Goal: Information Seeking & Learning: Learn about a topic

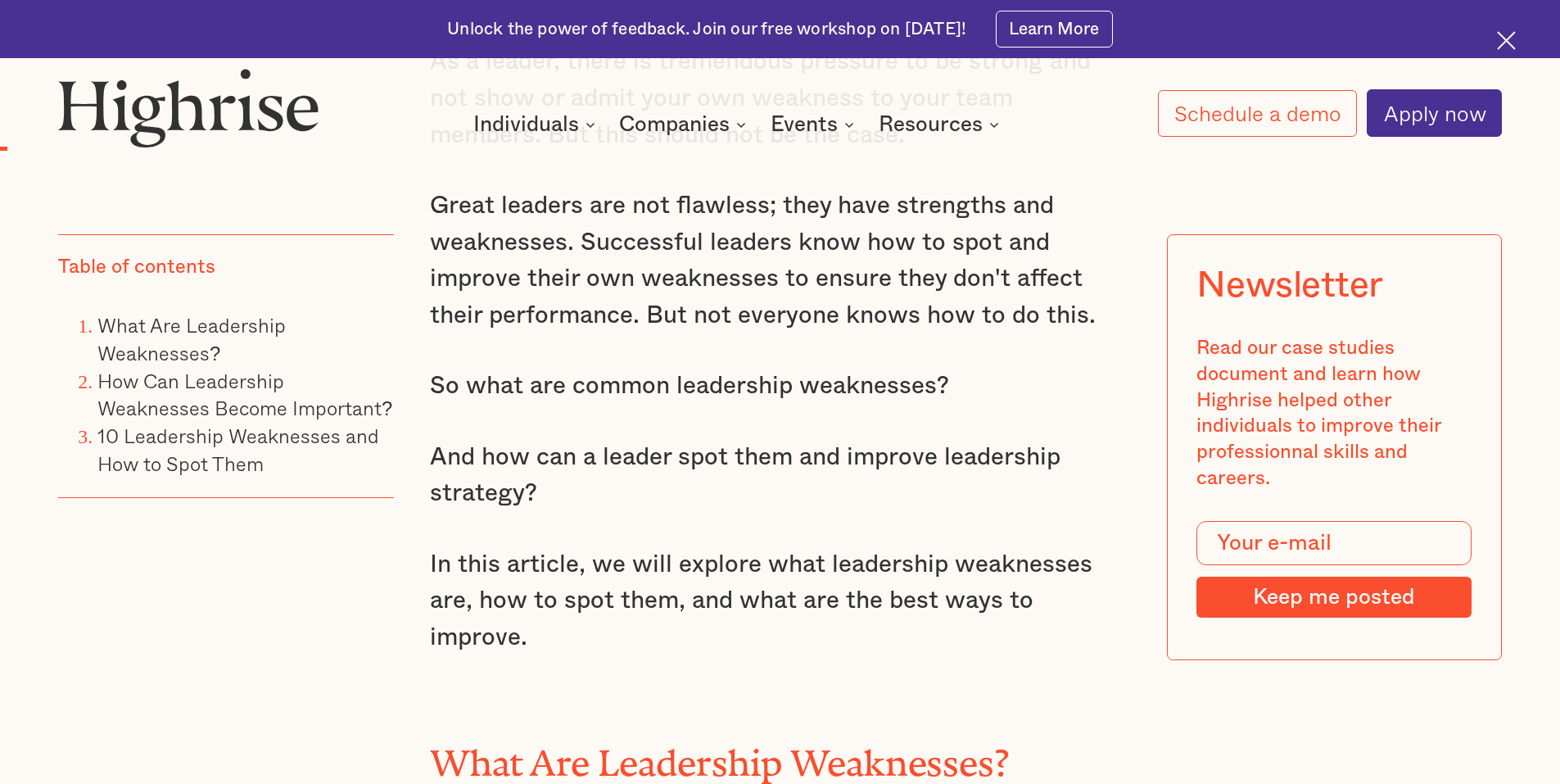
scroll to position [1965, 0]
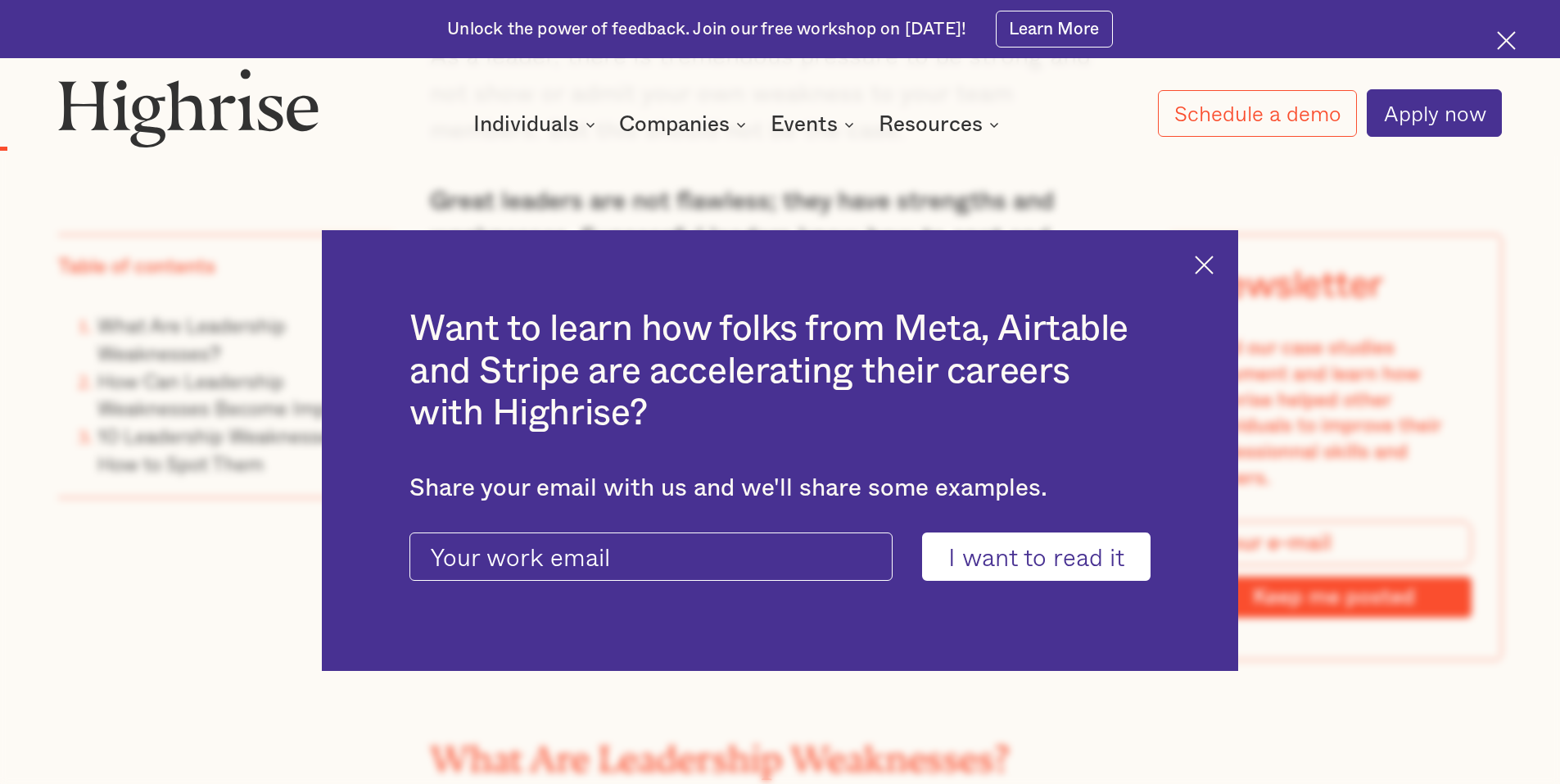
click at [1210, 269] on img at bounding box center [1204, 265] width 19 height 19
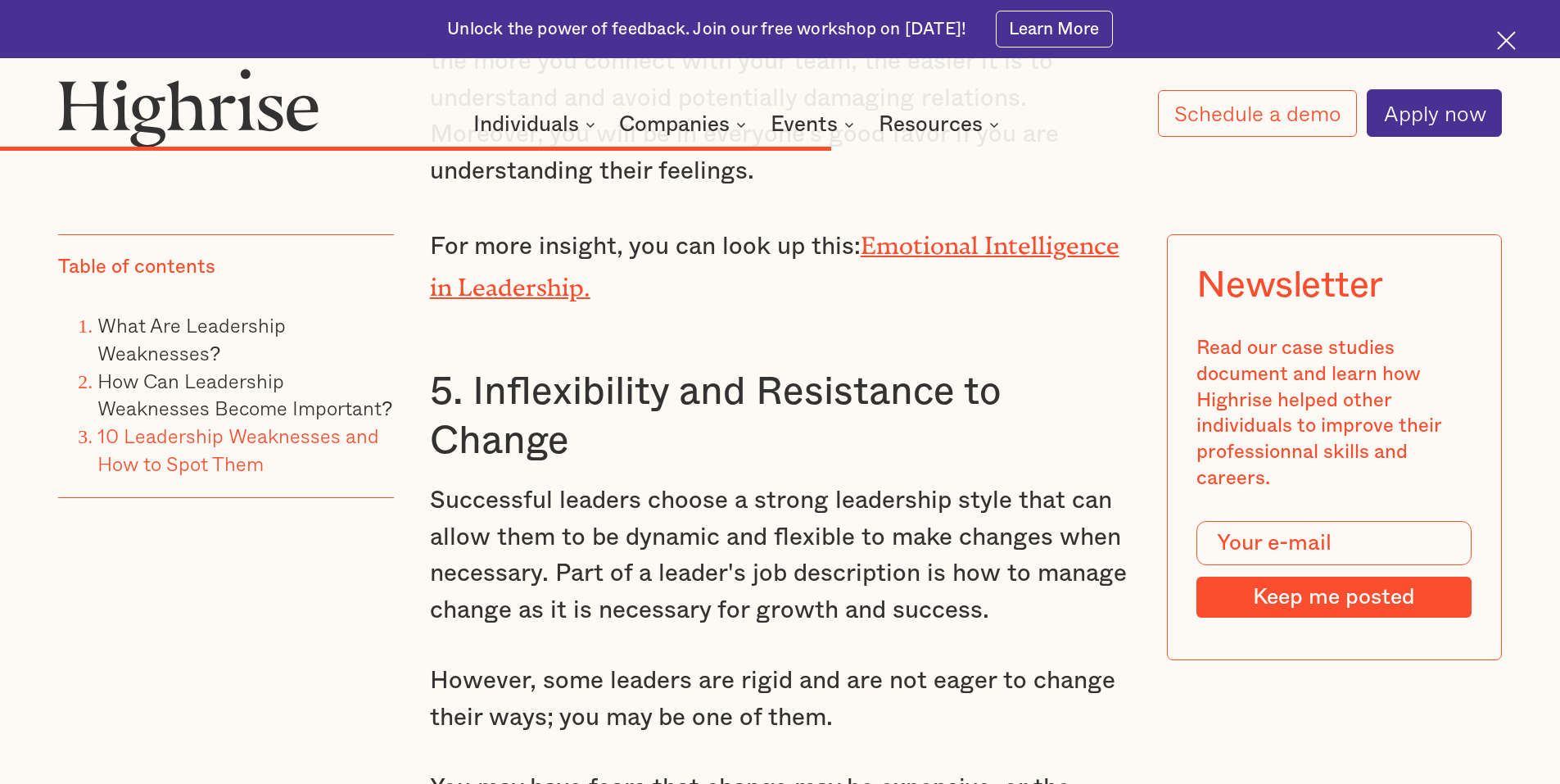
scroll to position [14247, 0]
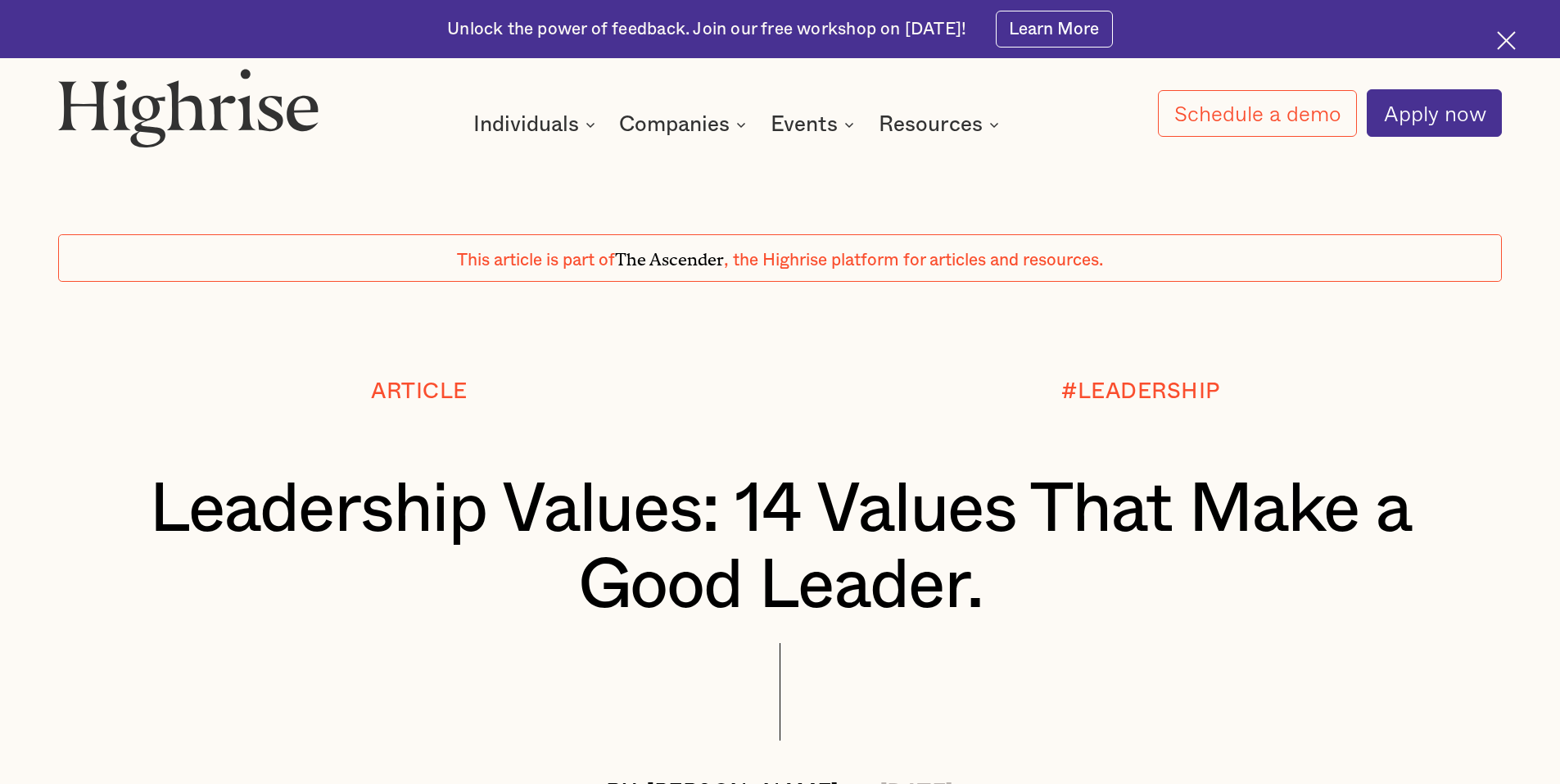
click at [1503, 41] on img at bounding box center [1507, 40] width 19 height 19
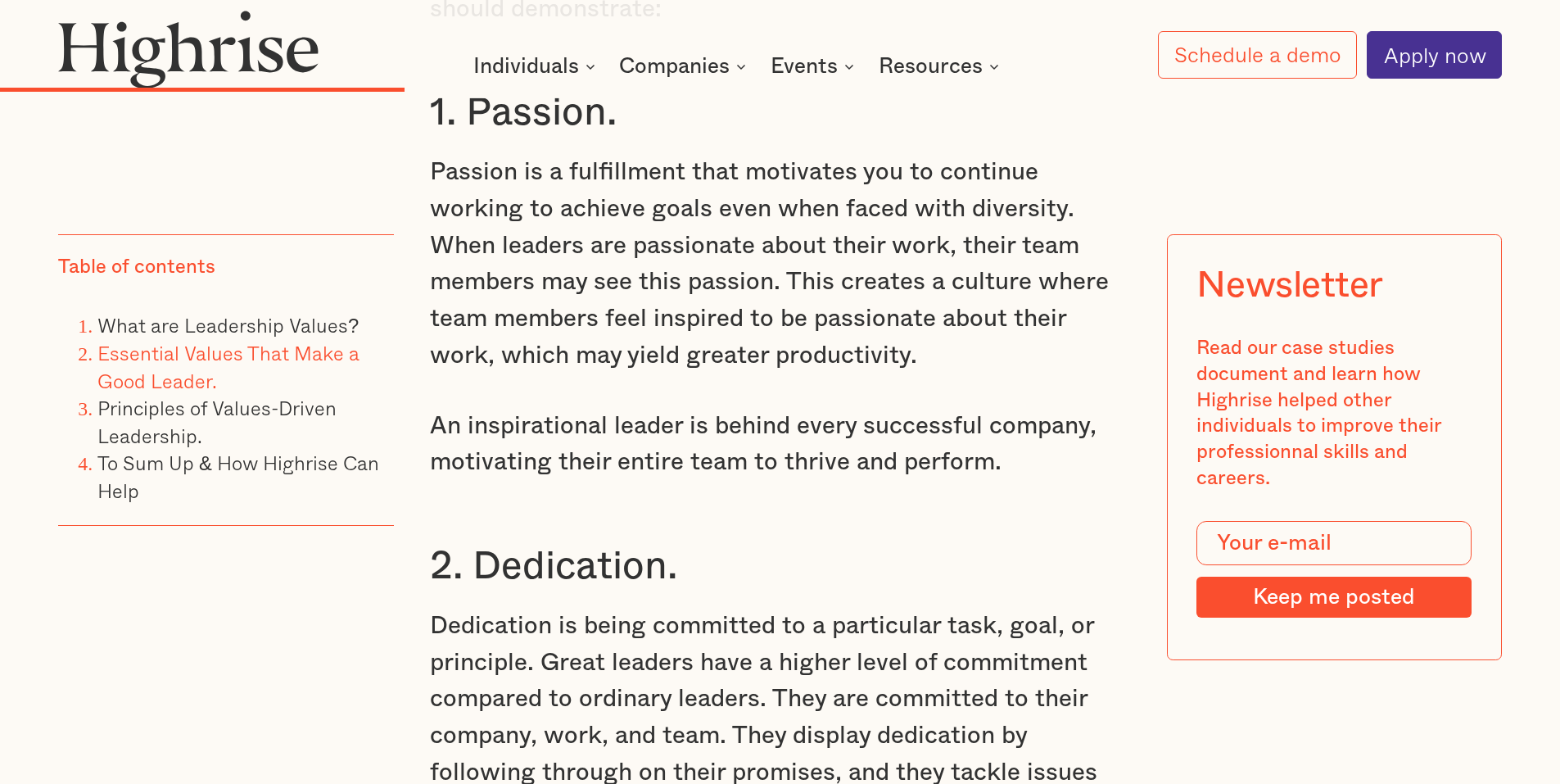
scroll to position [5649, 0]
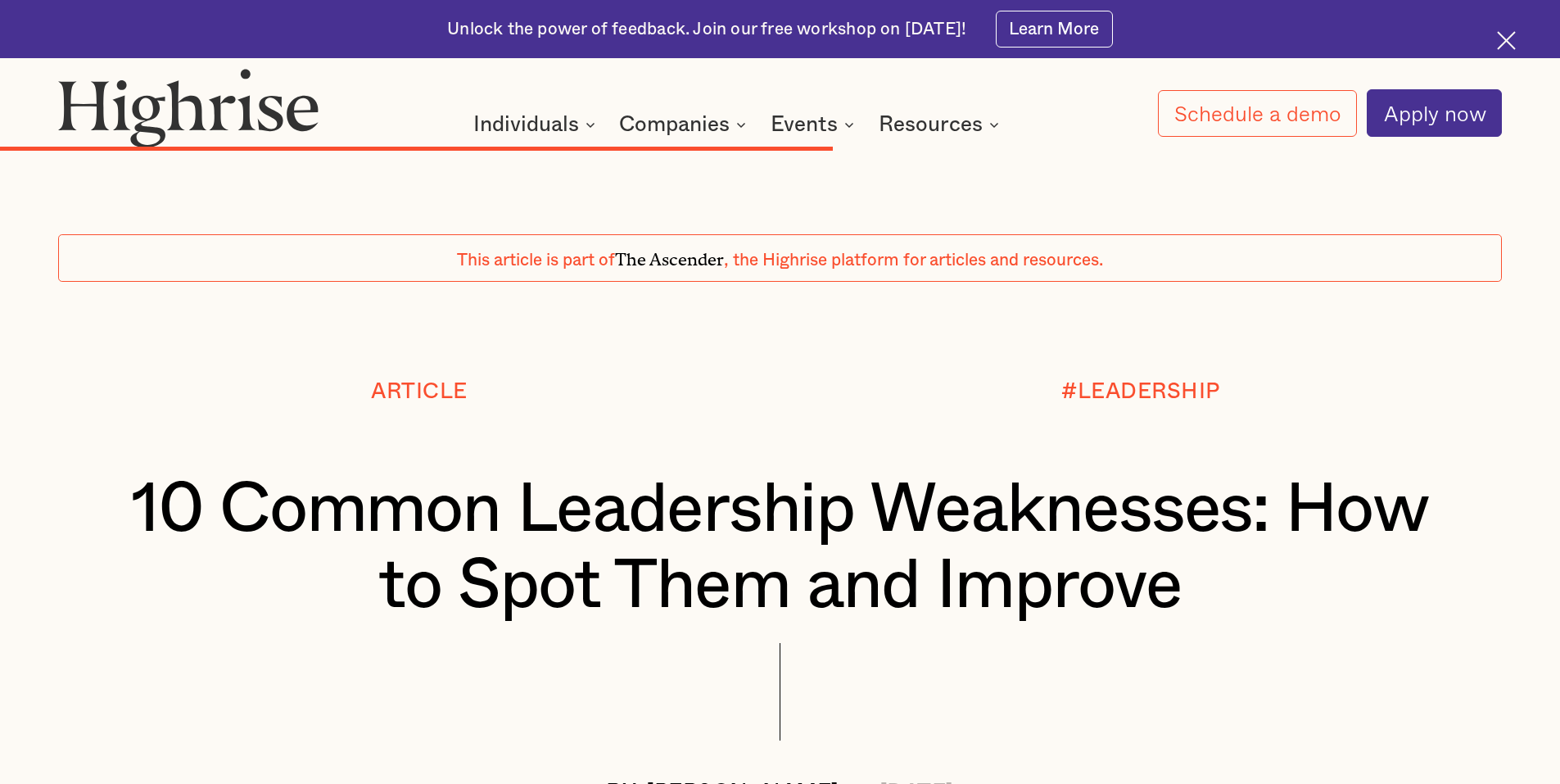
scroll to position [14247, 0]
